Goal: Task Accomplishment & Management: Manage account settings

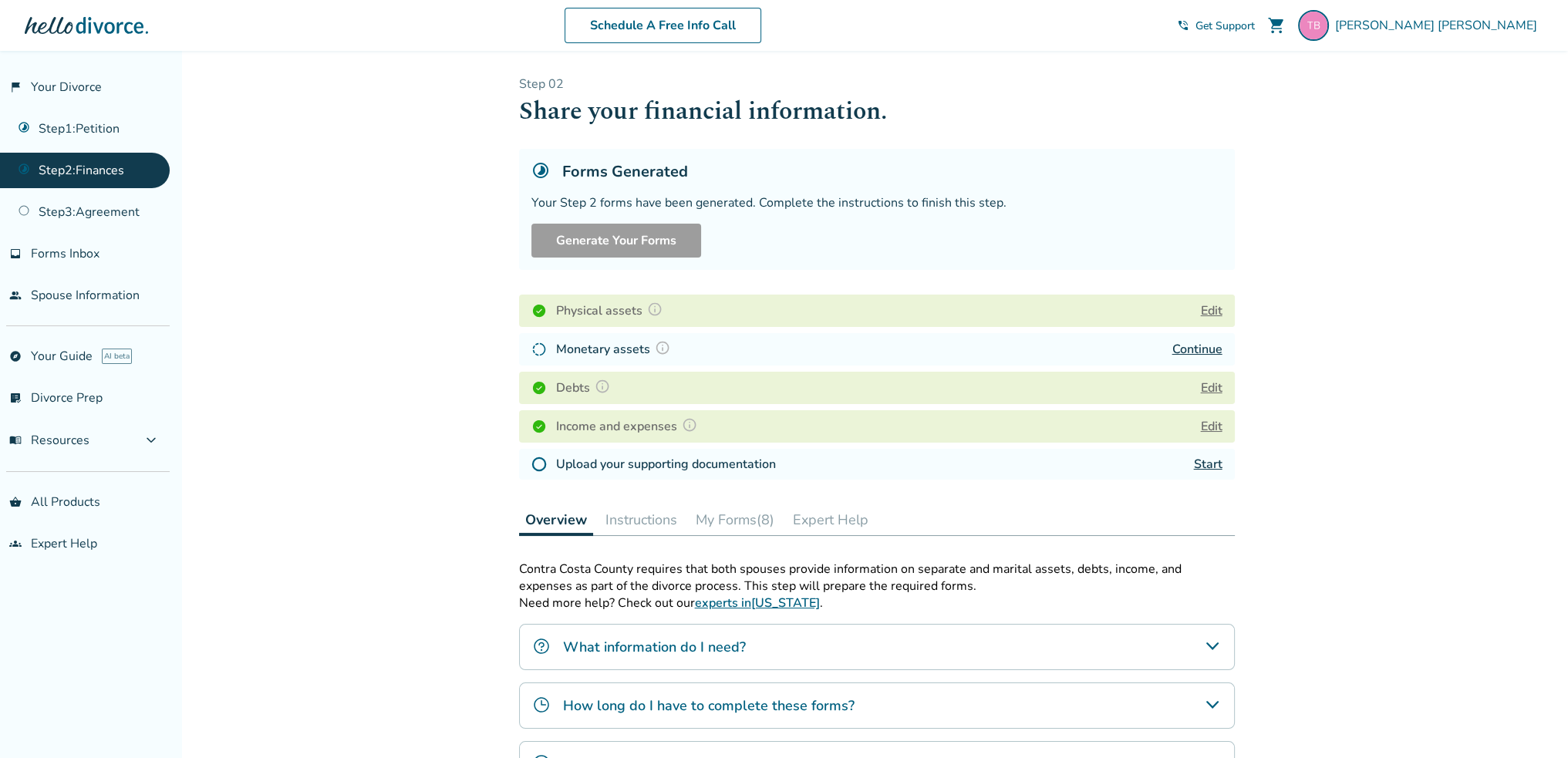
scroll to position [77, 0]
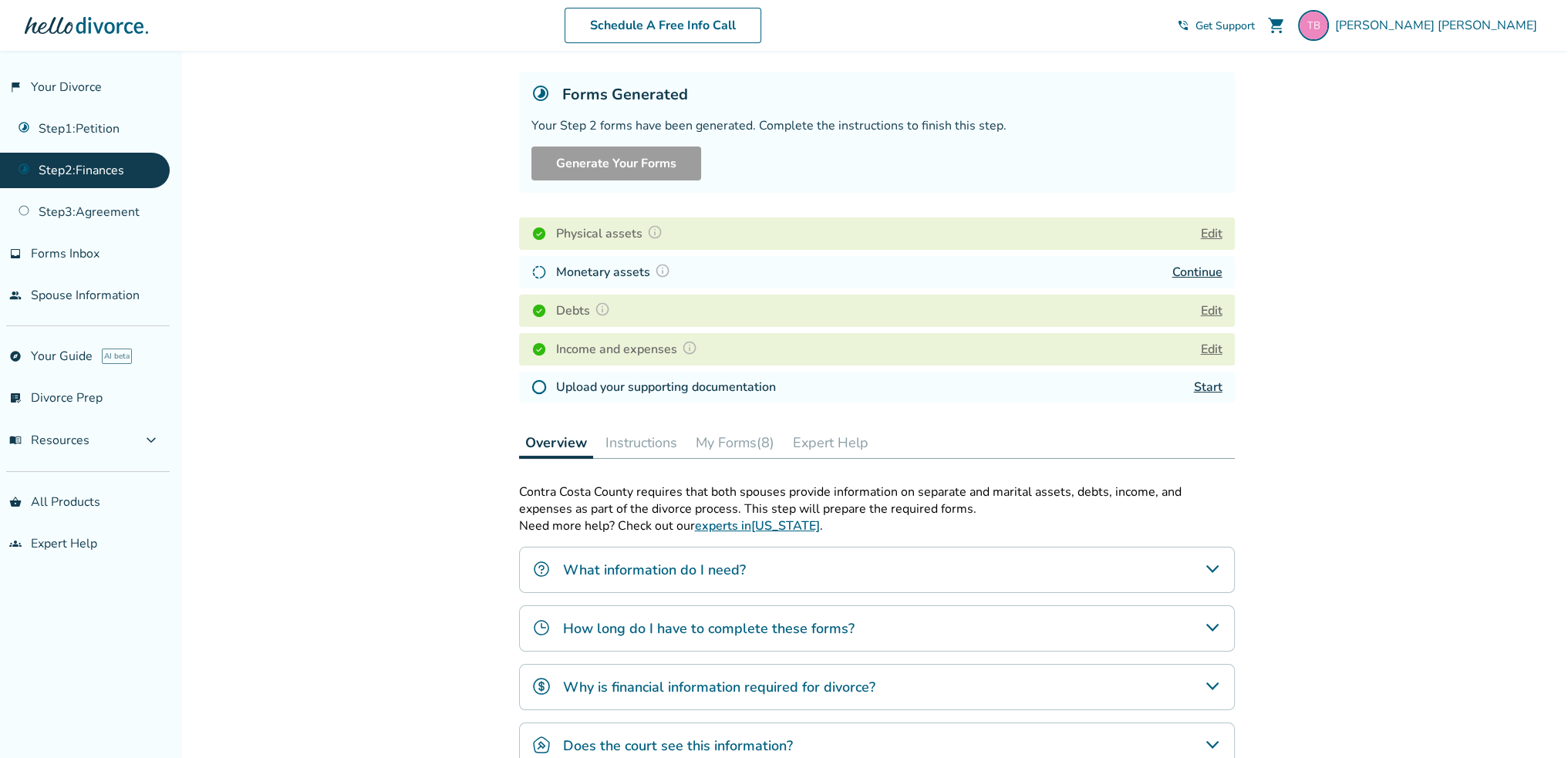
click at [1061, 185] on div "Forms Generated Your Step 2 forms have been generated. Complete the instruction…" at bounding box center [876, 132] width 716 height 121
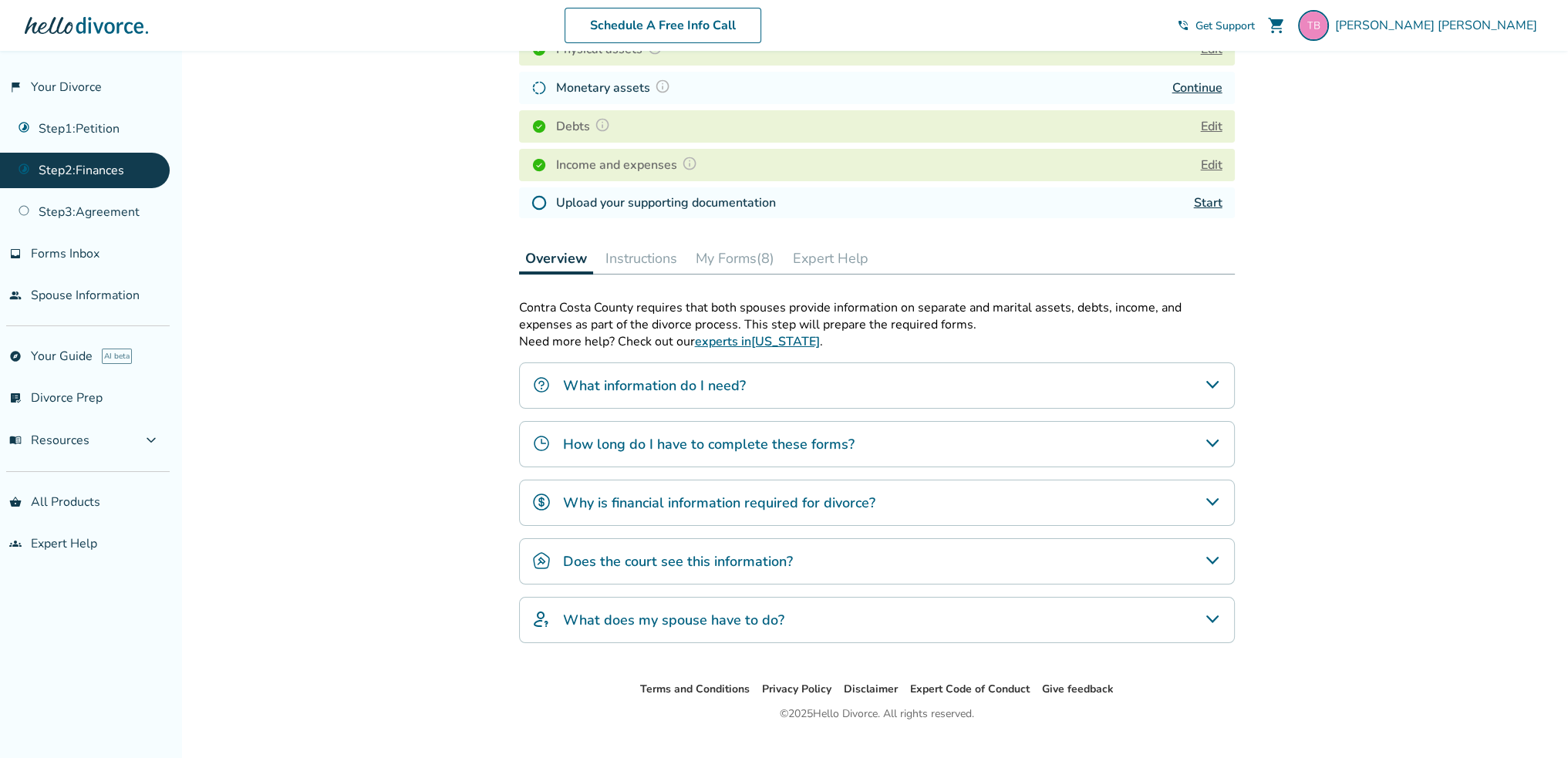
scroll to position [289, 0]
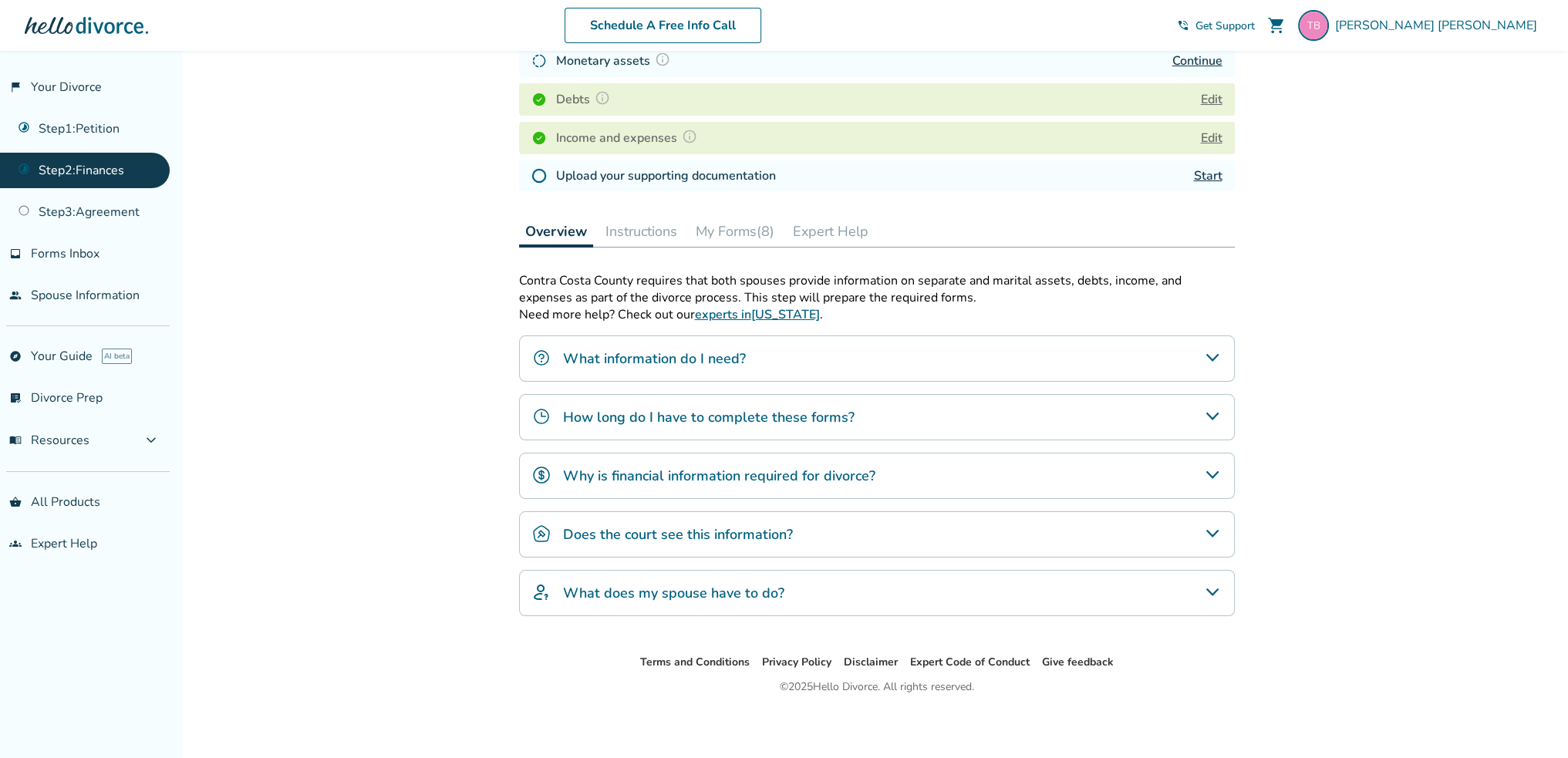
click at [729, 227] on button "My Forms (8)" at bounding box center [736, 231] width 91 height 31
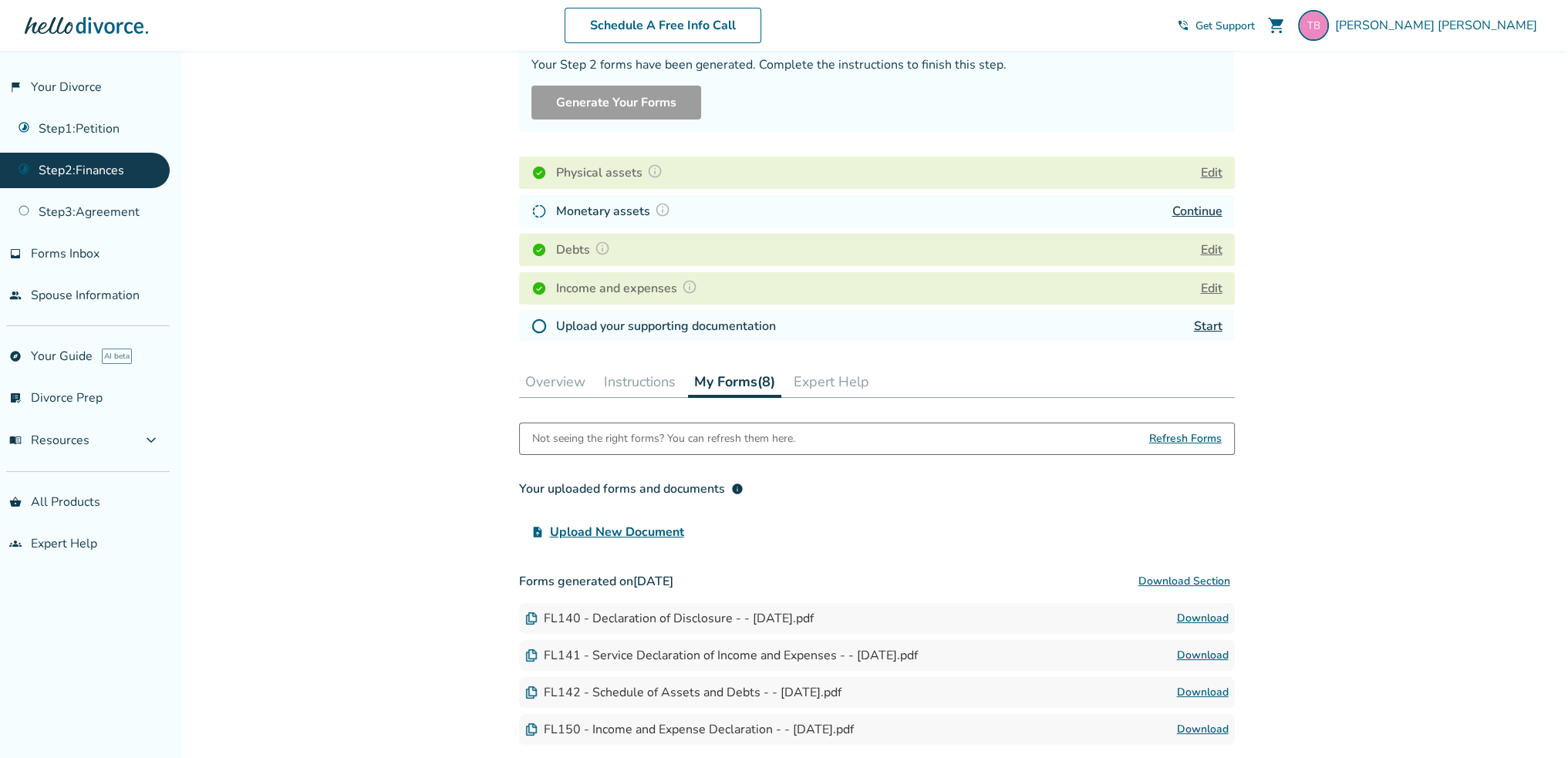
scroll to position [376, 0]
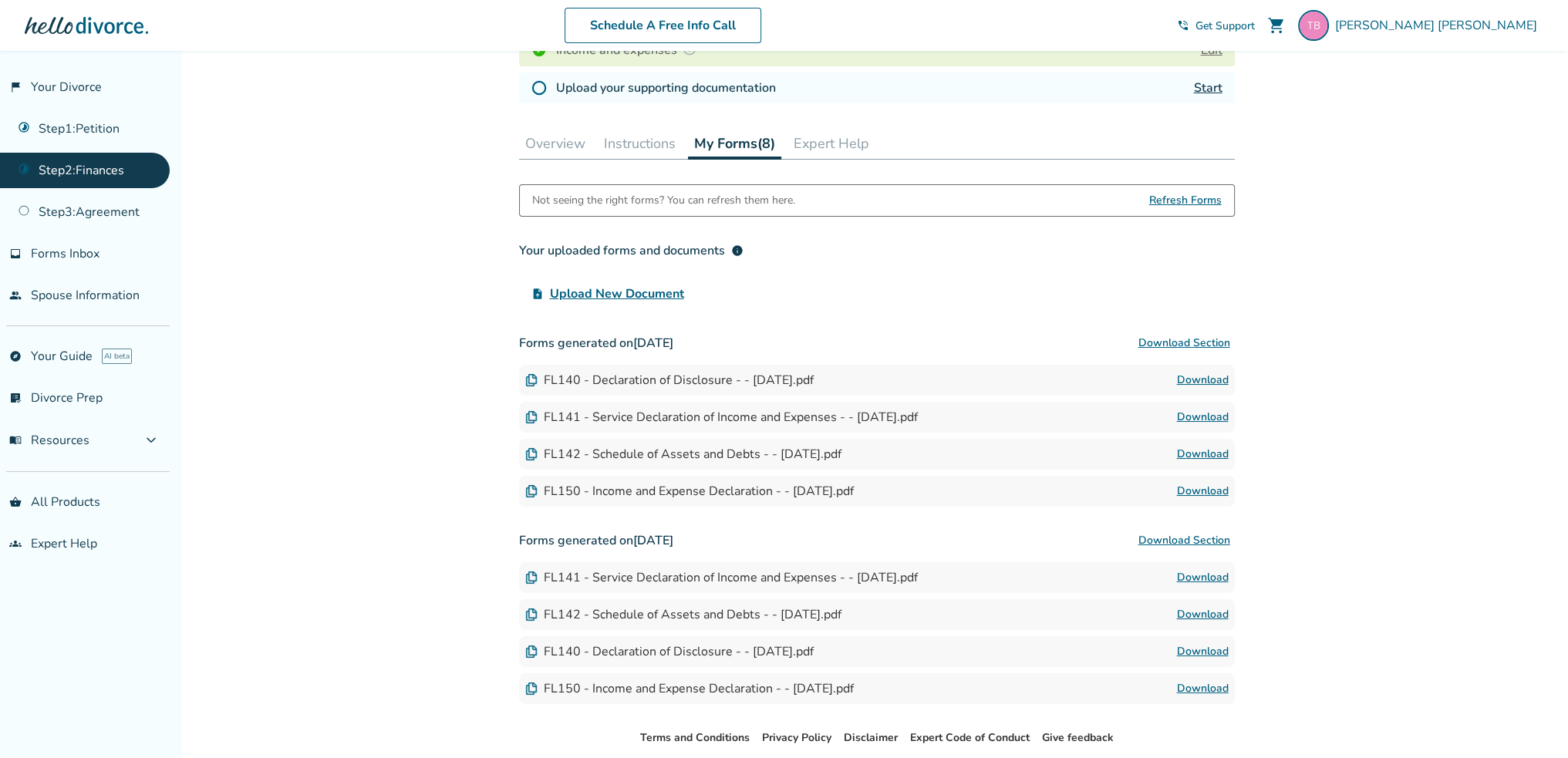
click at [651, 136] on button "Instructions" at bounding box center [640, 142] width 84 height 31
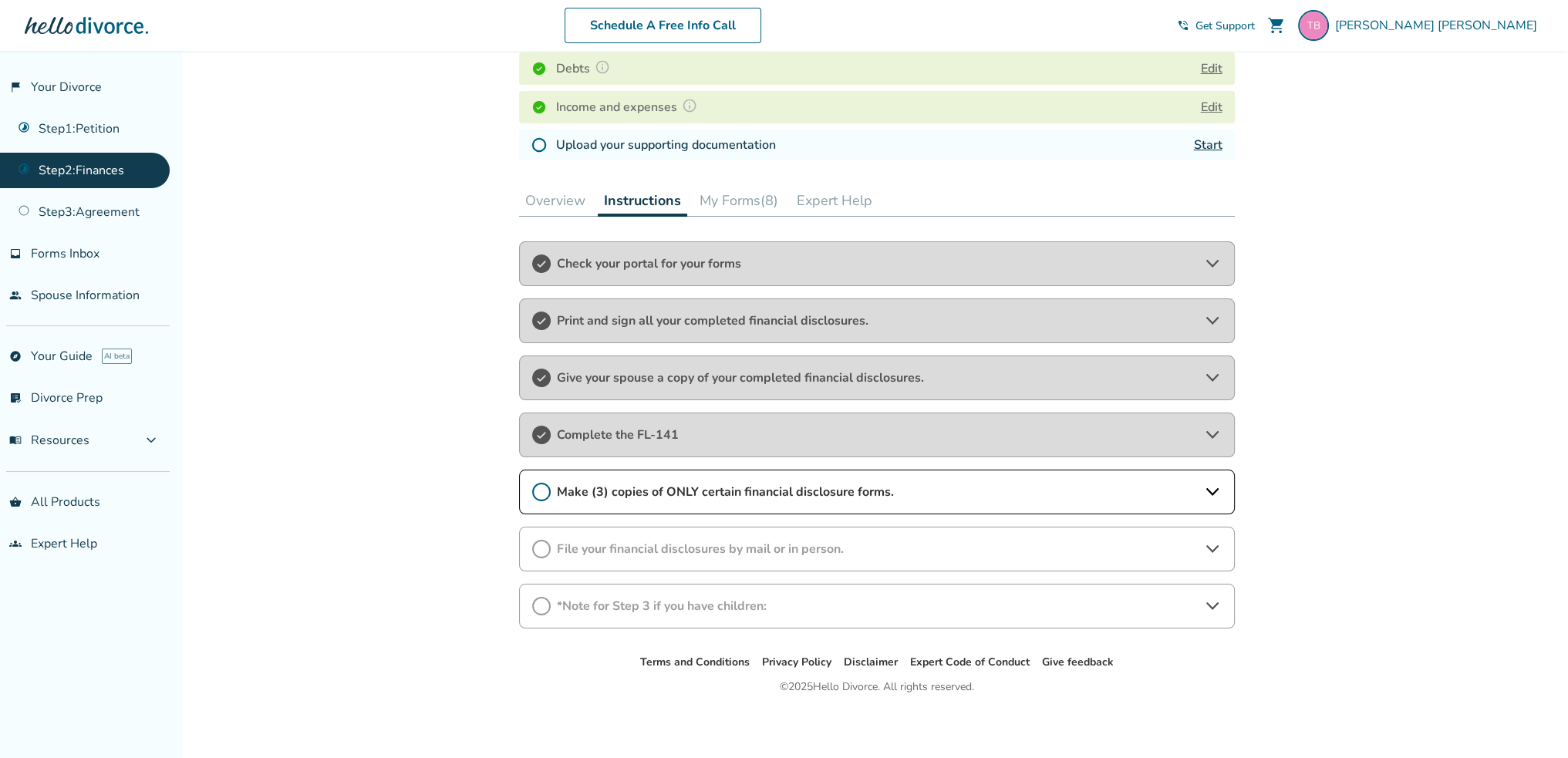
click at [1206, 546] on icon at bounding box center [1212, 549] width 19 height 19
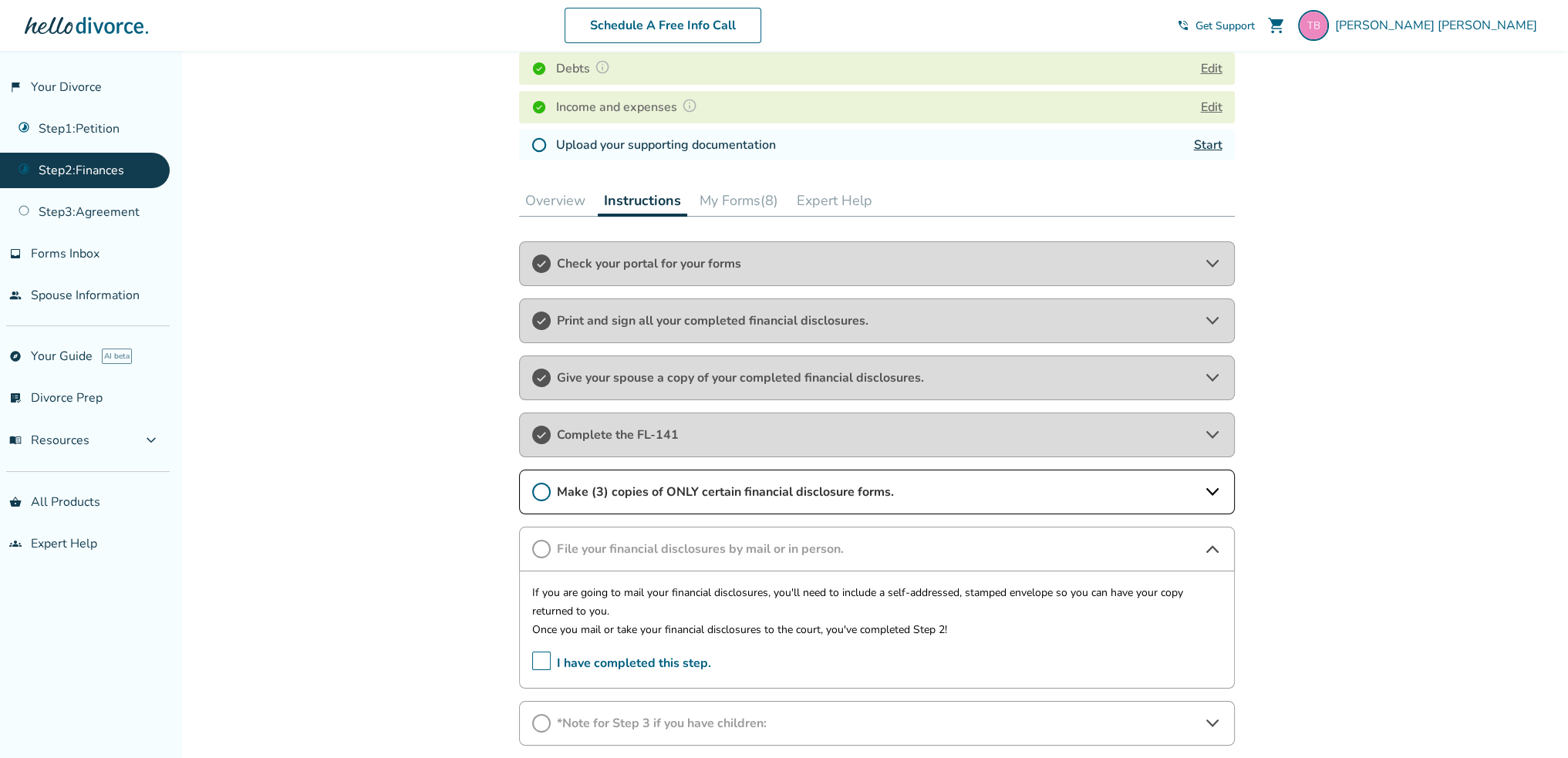
click at [1218, 492] on icon at bounding box center [1212, 493] width 19 height 19
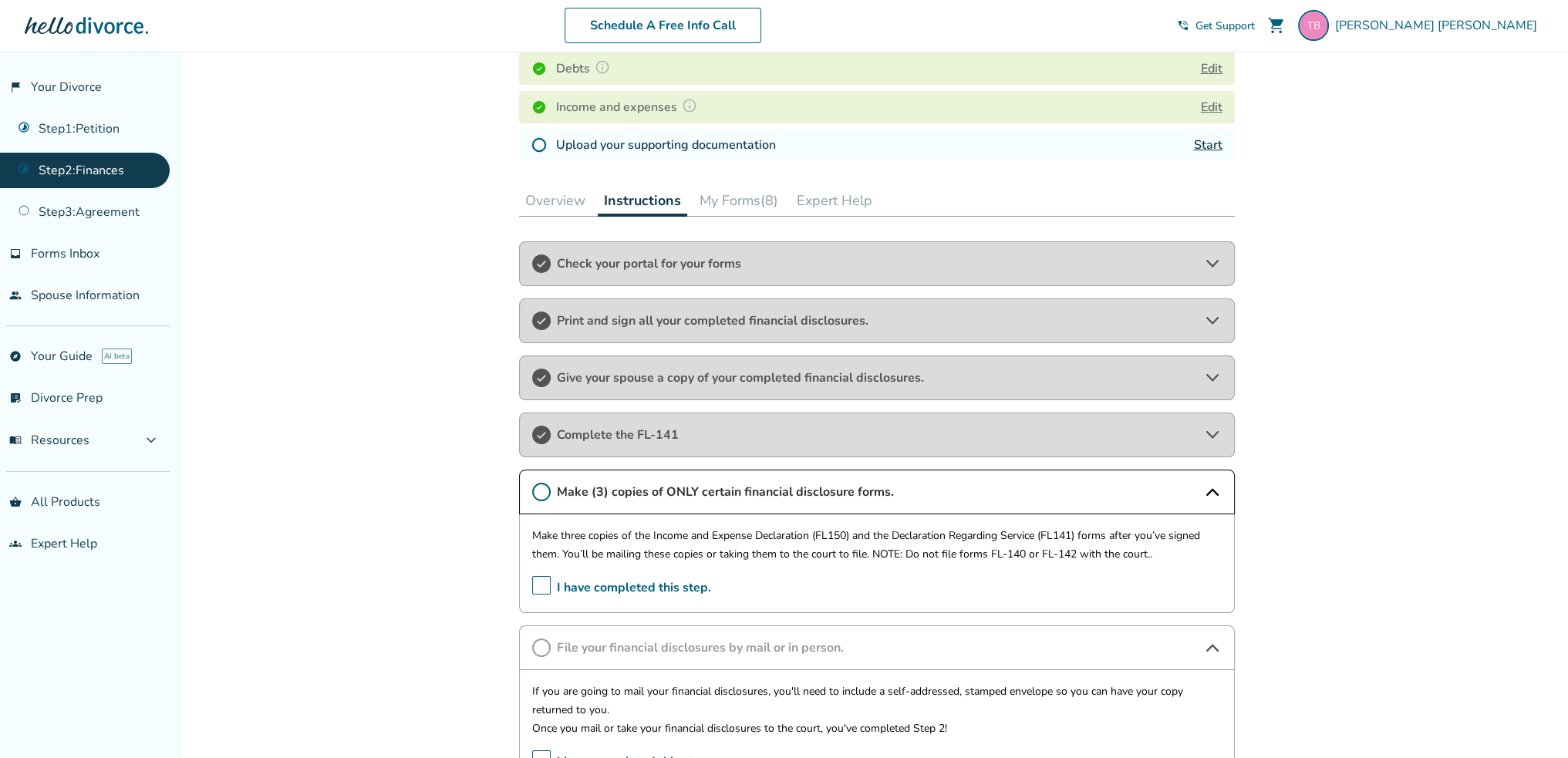
click at [750, 201] on button "My Forms (8)" at bounding box center [739, 200] width 91 height 31
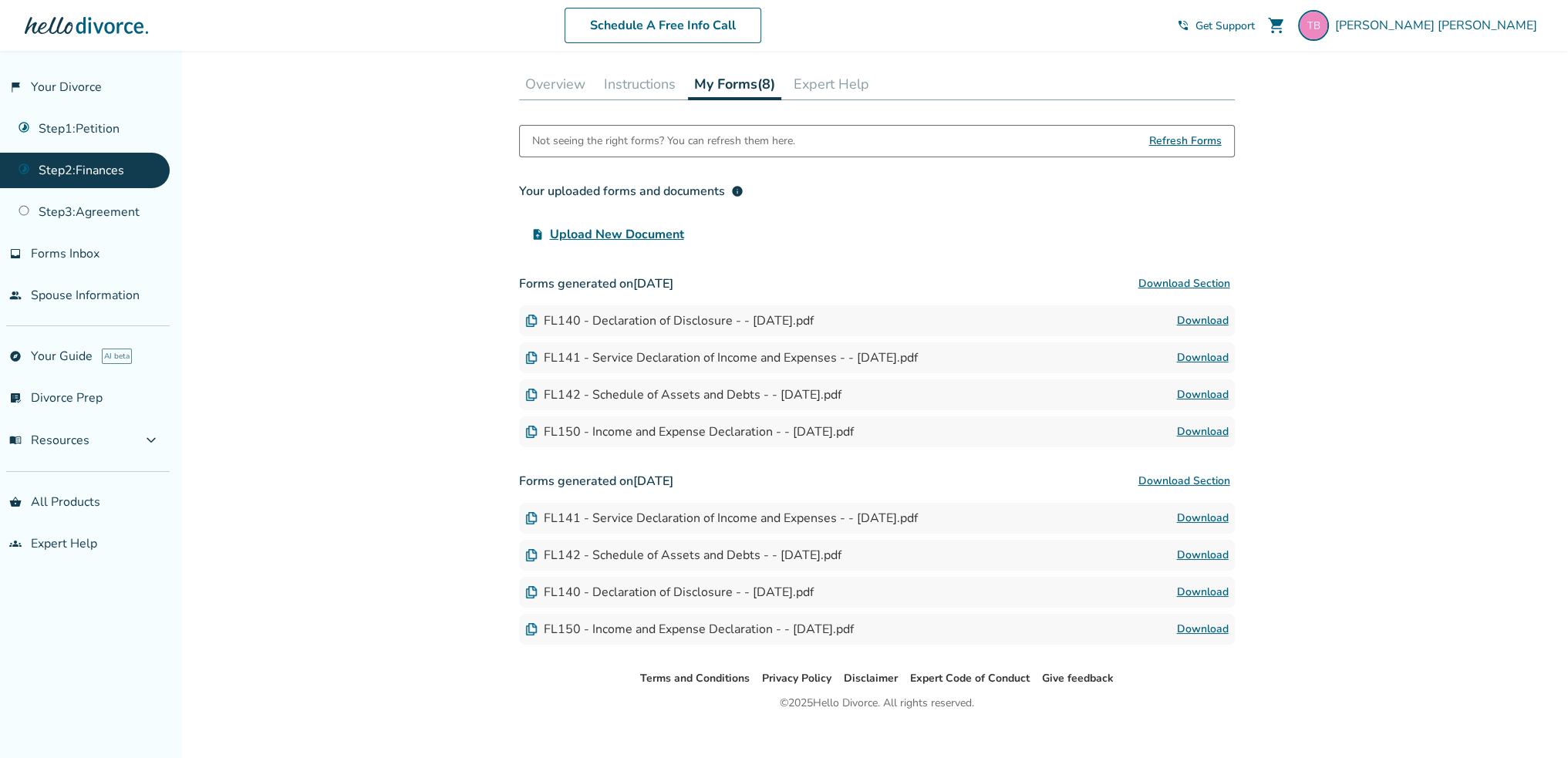
scroll to position [453, 0]
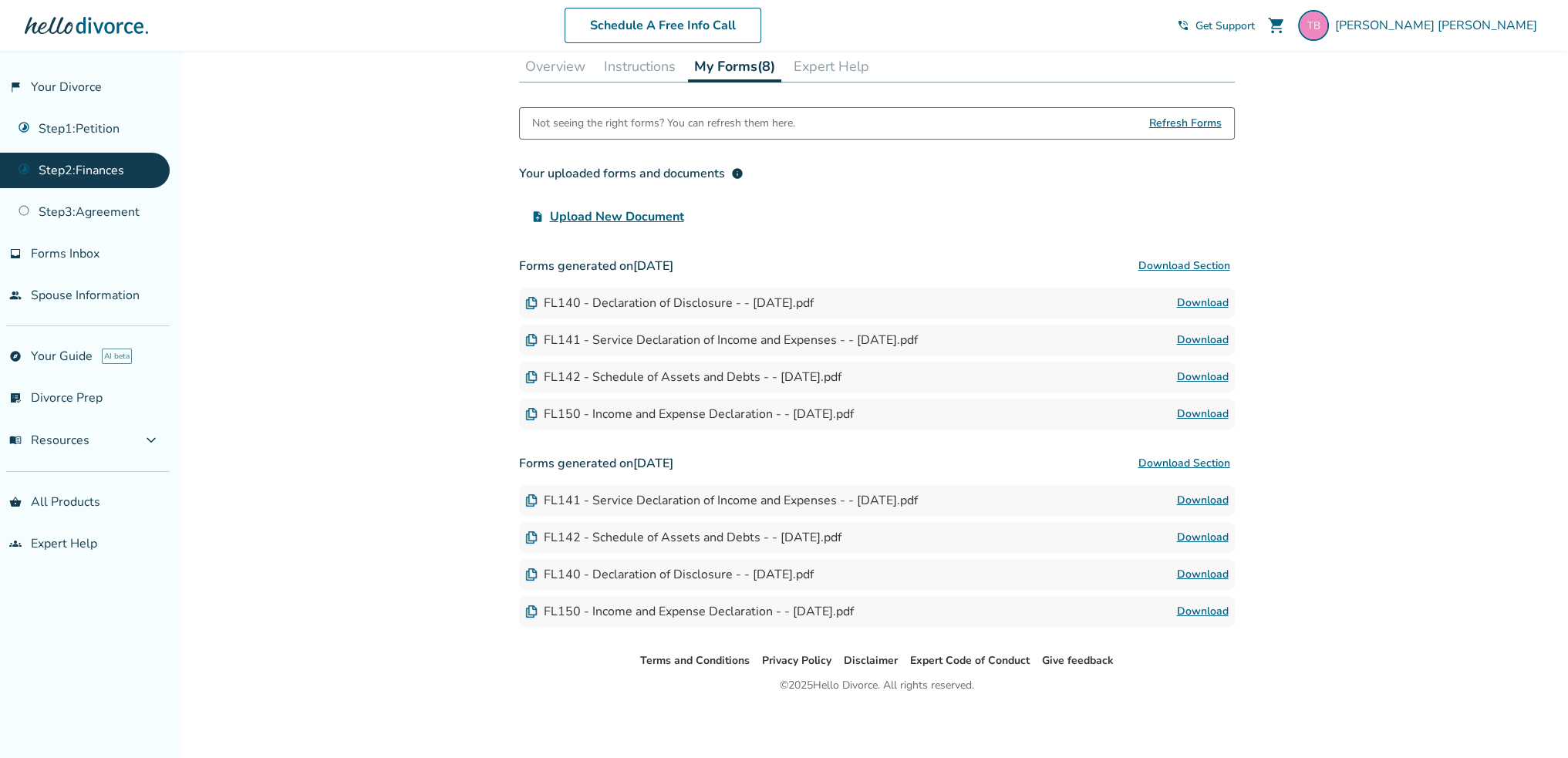
click at [1218, 414] on link "Download" at bounding box center [1202, 414] width 51 height 19
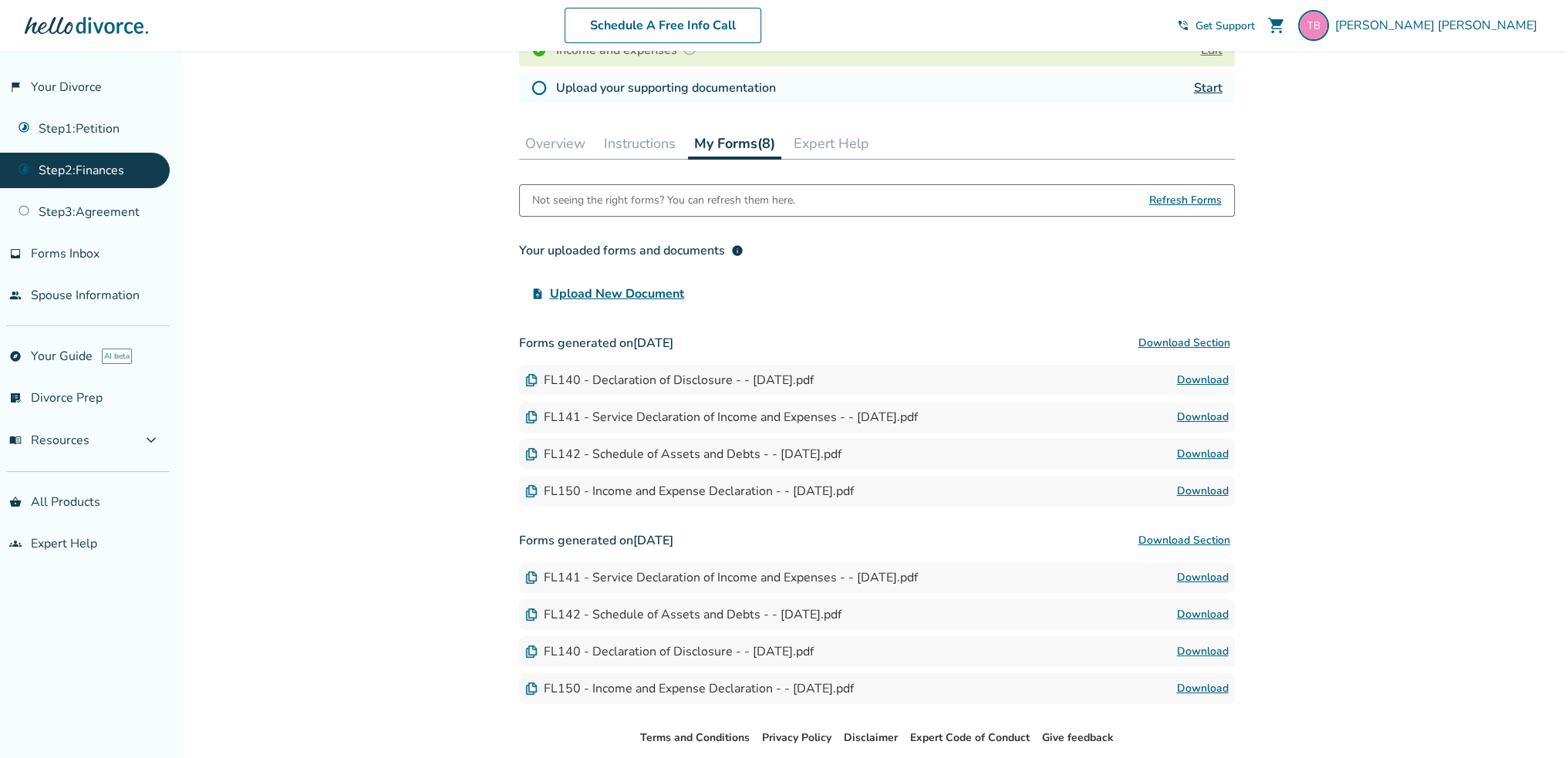
click at [1172, 199] on span "Refresh Forms" at bounding box center [1185, 200] width 73 height 31
click at [1201, 192] on span "Refresh Forms" at bounding box center [1185, 200] width 73 height 31
click at [628, 138] on button "Instructions" at bounding box center [640, 142] width 84 height 31
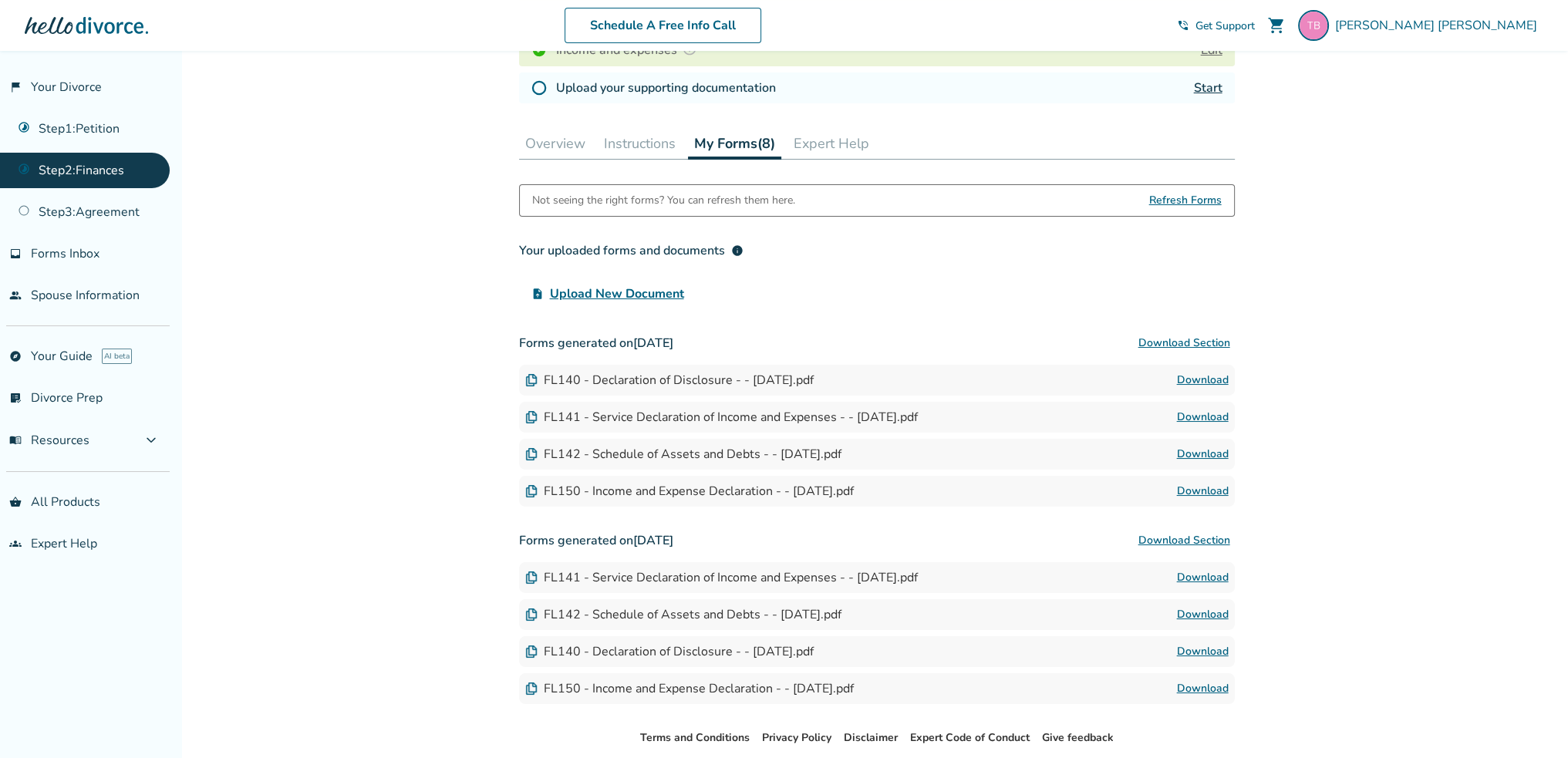
scroll to position [319, 0]
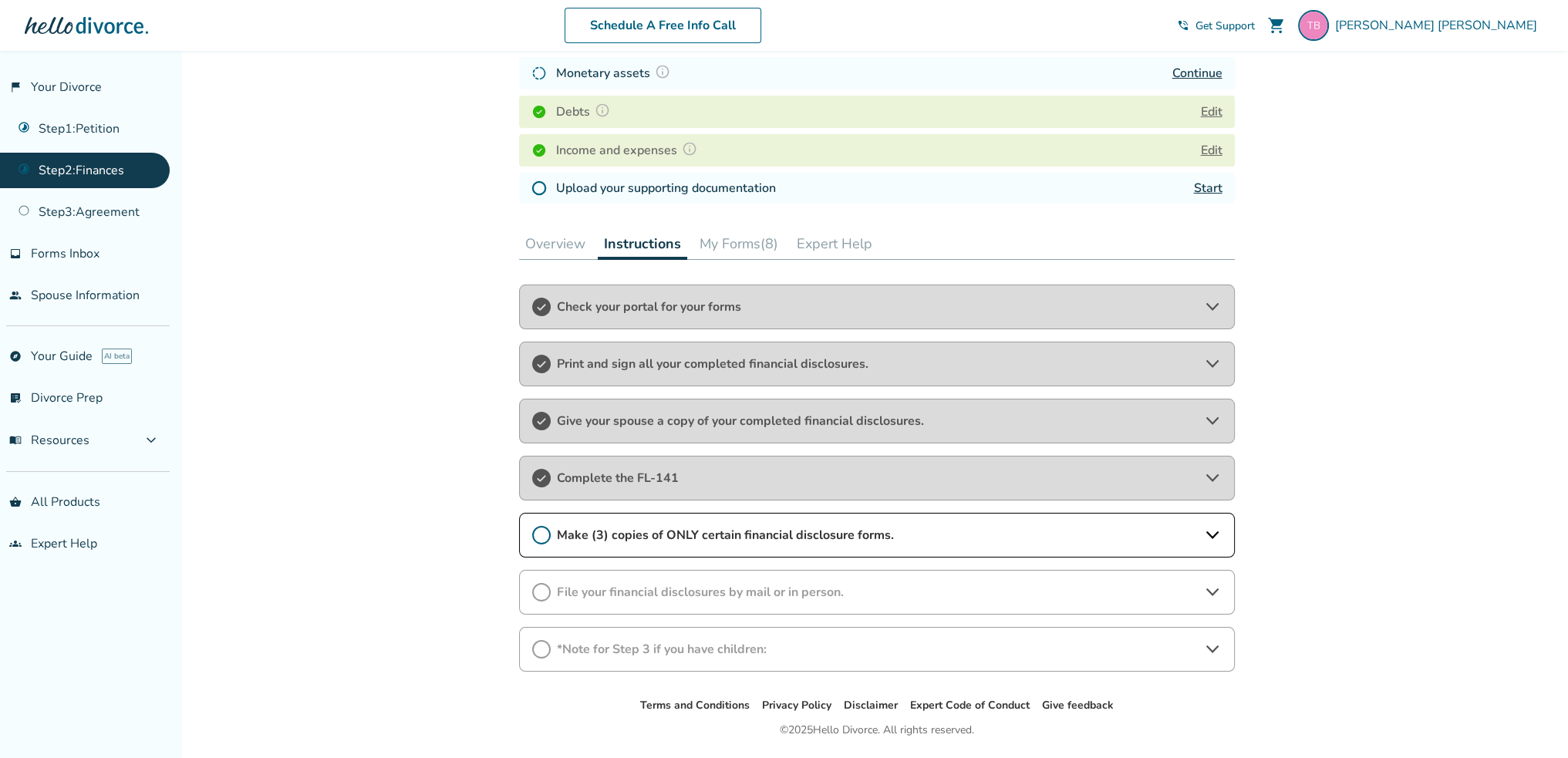
scroll to position [319, 0]
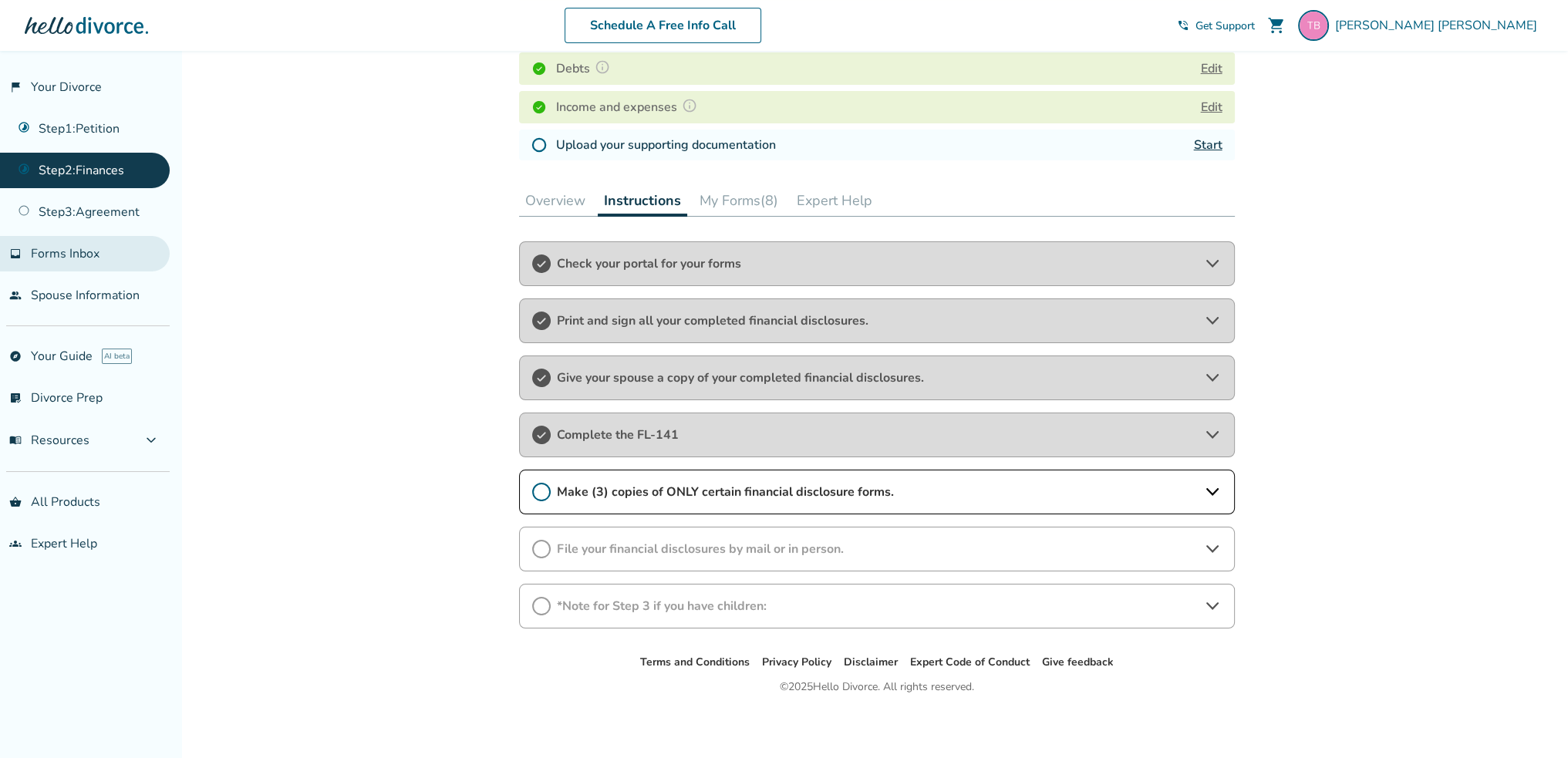
click at [83, 246] on span "Forms Inbox" at bounding box center [65, 253] width 69 height 17
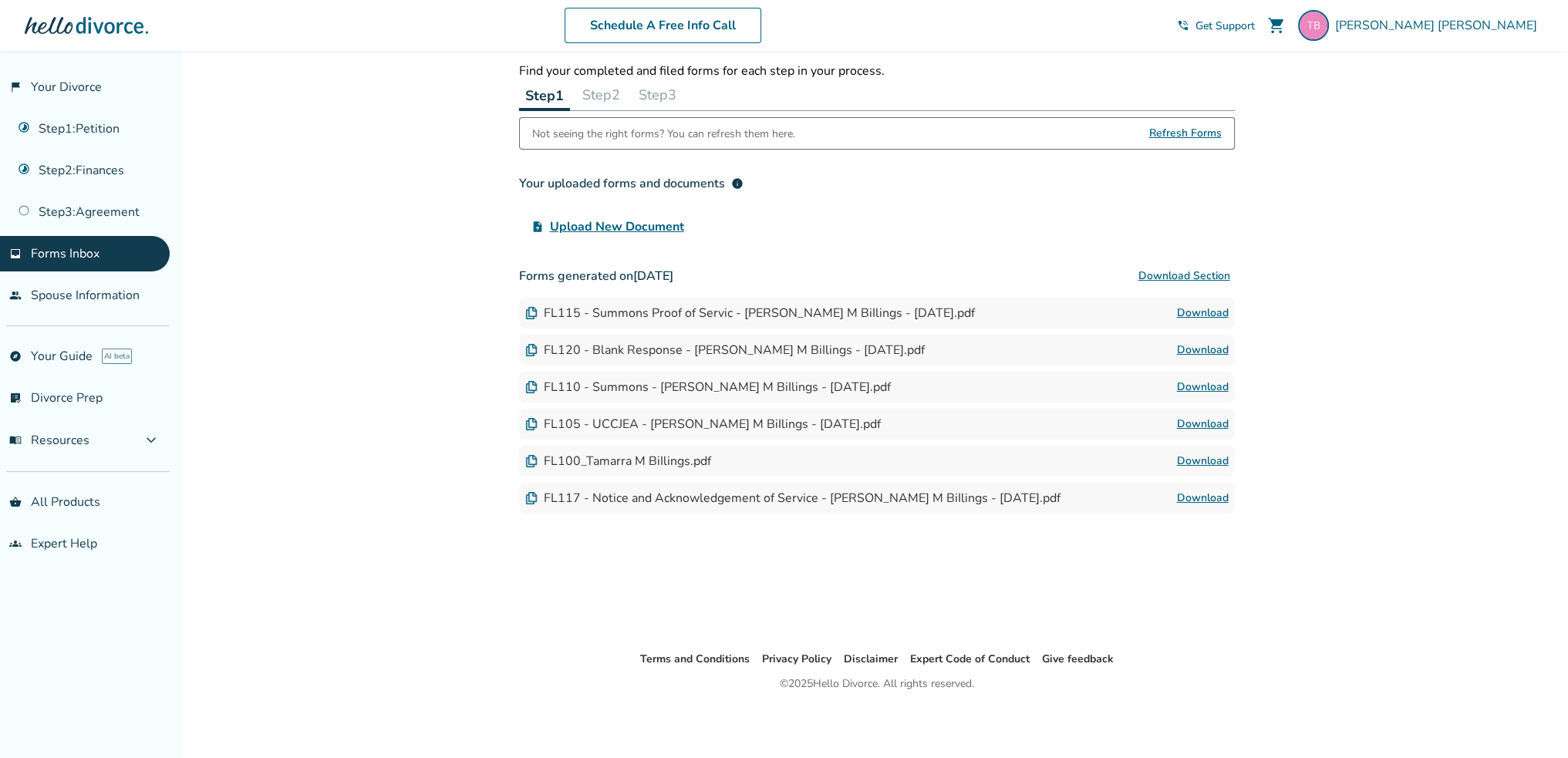
scroll to position [51, 0]
click at [104, 175] on link "Step 2 : Finances" at bounding box center [85, 170] width 169 height 35
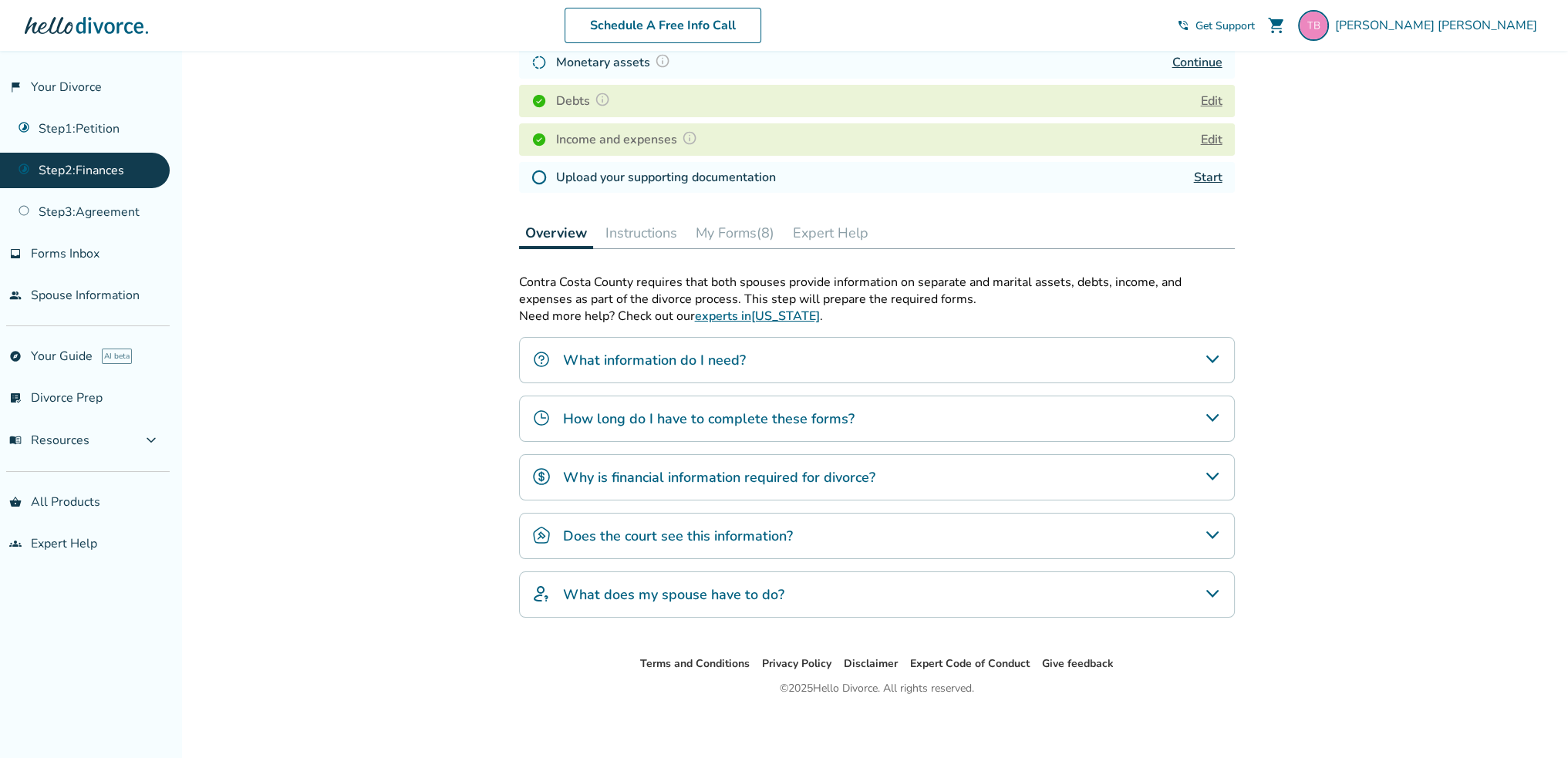
scroll to position [289, 0]
click at [733, 223] on button "My Forms (8)" at bounding box center [736, 231] width 91 height 31
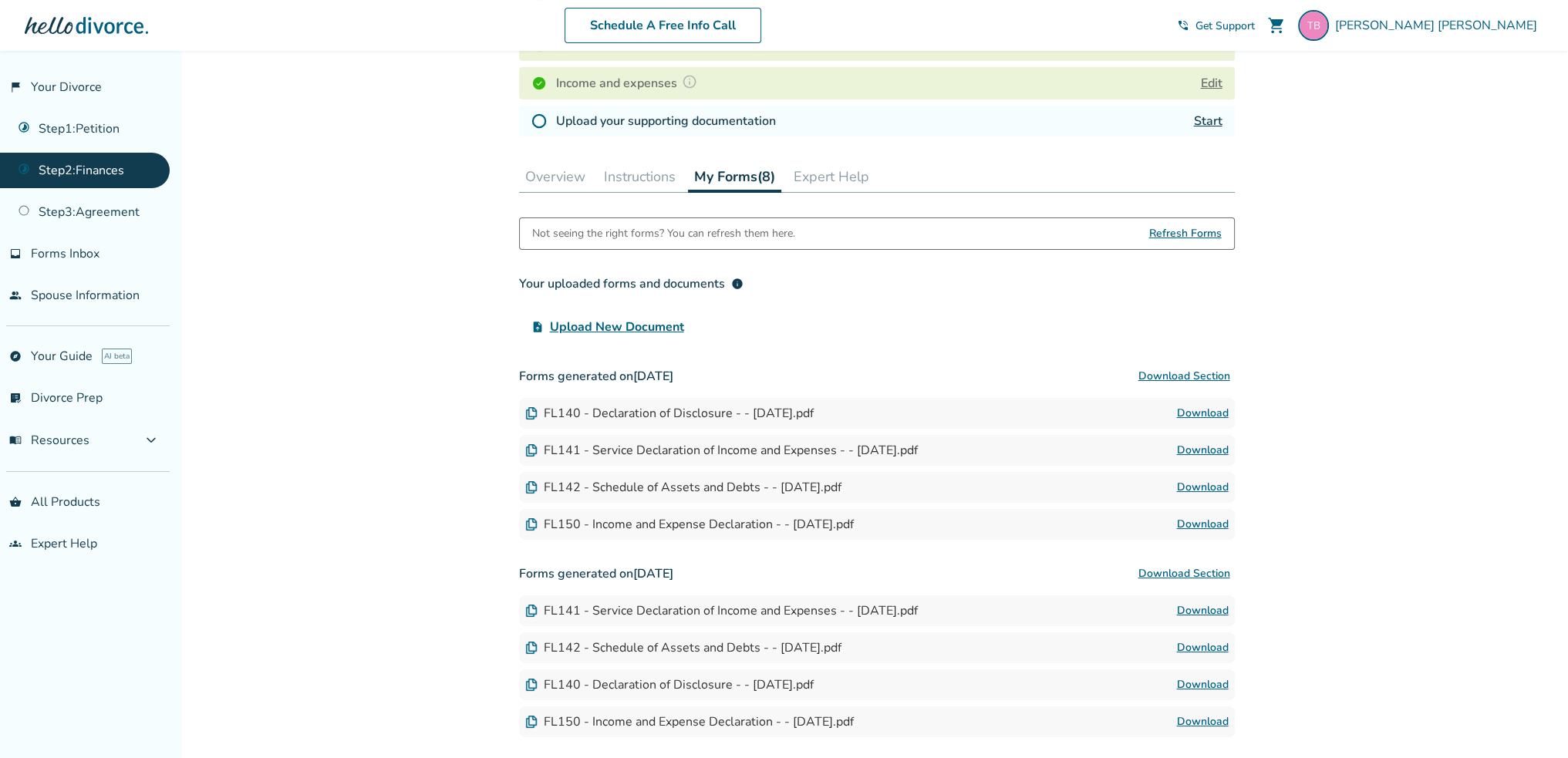
scroll to position [453, 0]
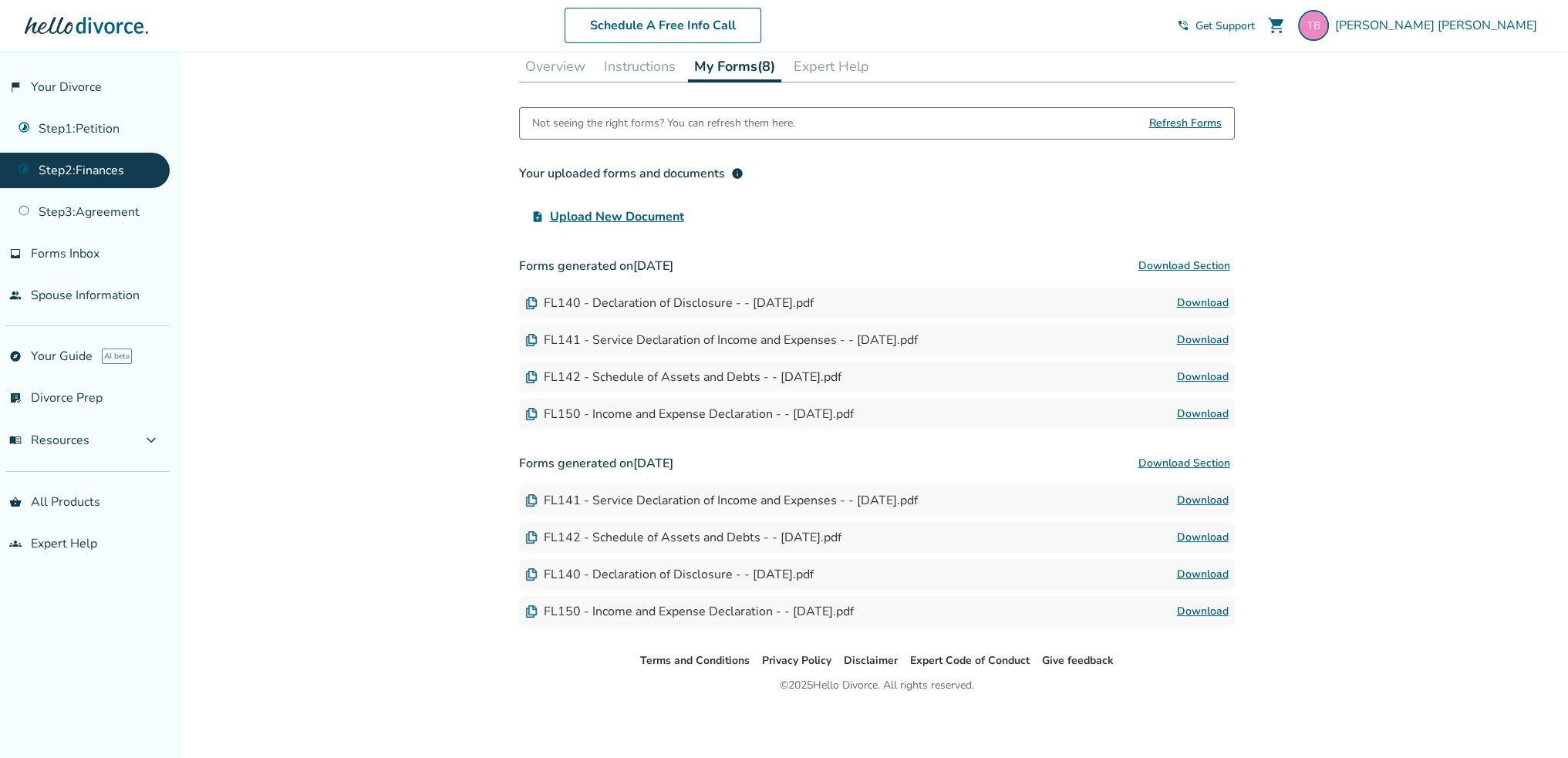
click at [1196, 116] on span "Refresh Forms" at bounding box center [1185, 123] width 73 height 31
click at [1201, 405] on link "Download" at bounding box center [1202, 414] width 51 height 19
